Goal: Task Accomplishment & Management: Manage account settings

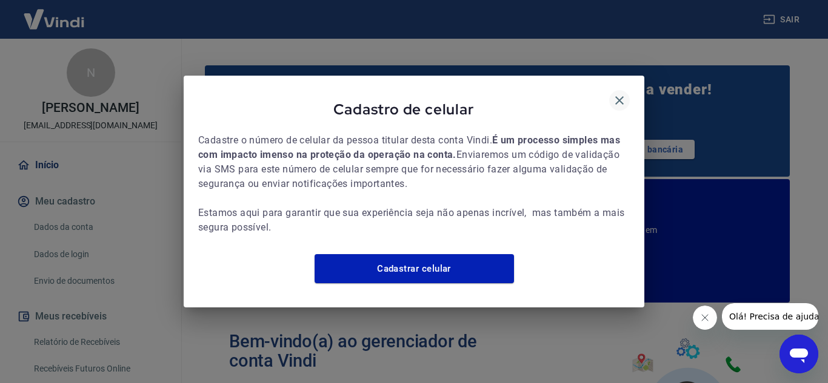
click at [622, 93] on icon "button" at bounding box center [619, 100] width 15 height 15
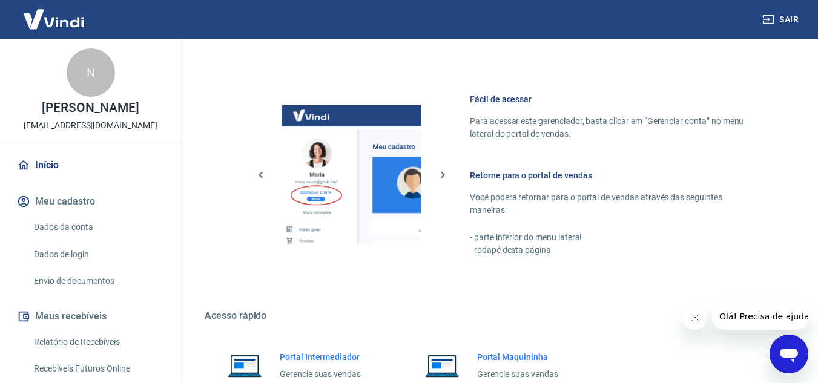
scroll to position [850, 0]
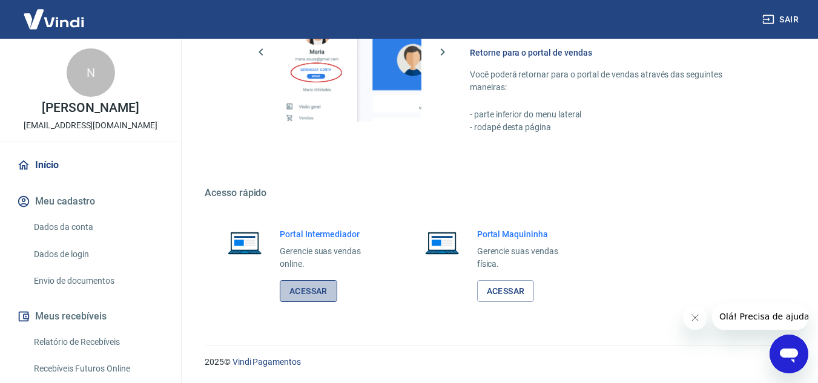
click at [311, 290] on link "Acessar" at bounding box center [309, 291] width 58 height 22
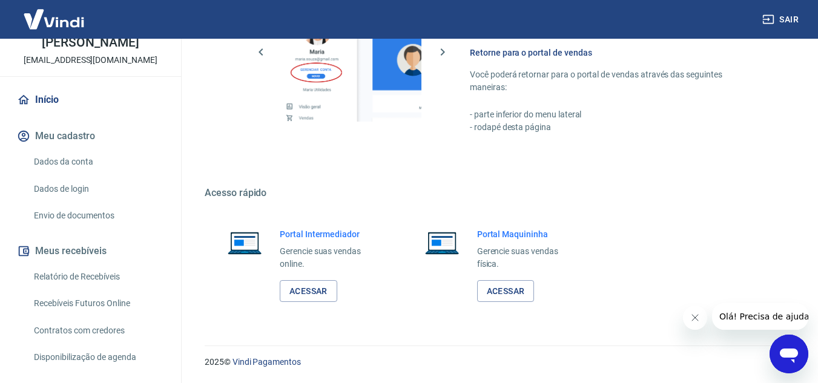
scroll to position [0, 0]
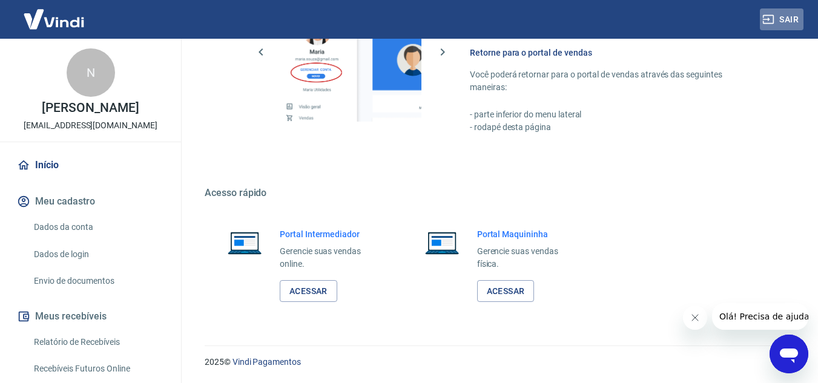
click at [762, 18] on button "Sair" at bounding box center [782, 19] width 44 height 22
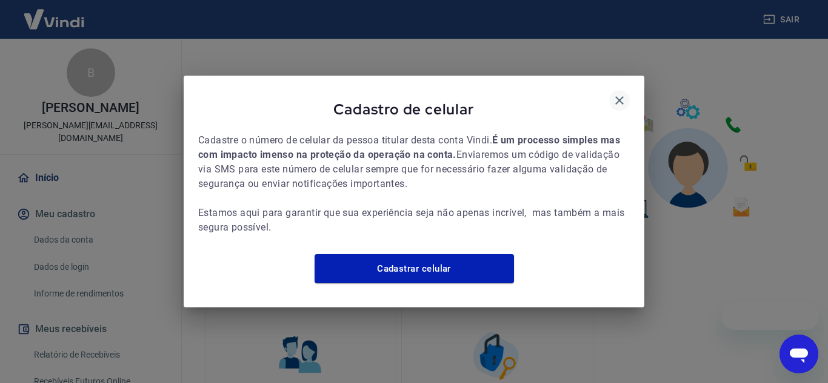
click at [617, 95] on icon "button" at bounding box center [619, 100] width 15 height 15
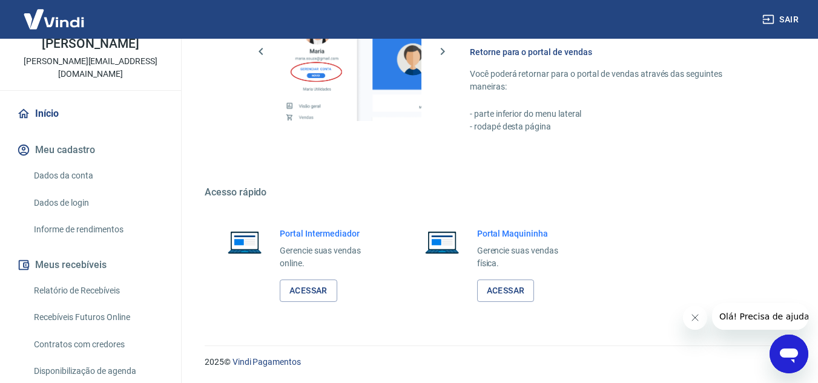
scroll to position [182, 0]
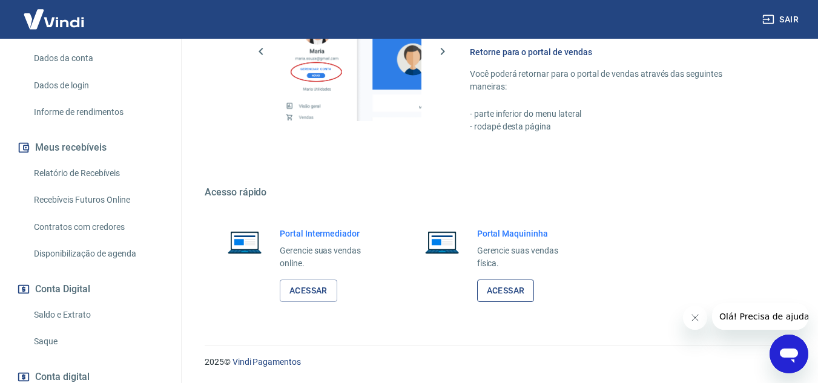
drag, startPoint x: 324, startPoint y: 289, endPoint x: 503, endPoint y: 282, distance: 179.5
click at [324, 289] on link "Acessar" at bounding box center [309, 291] width 58 height 22
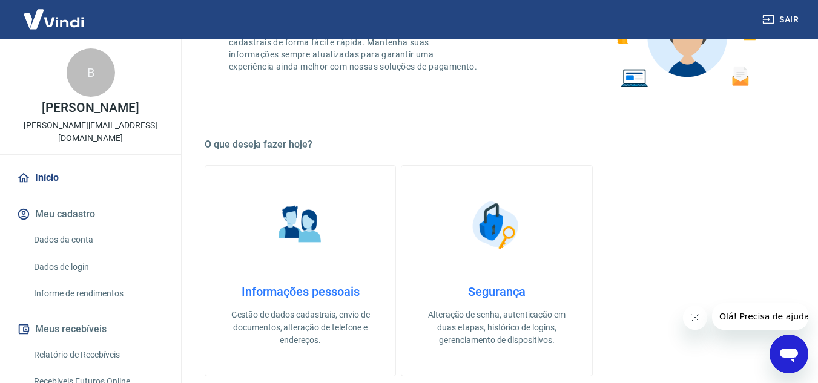
scroll to position [65, 0]
